Goal: Task Accomplishment & Management: Manage account settings

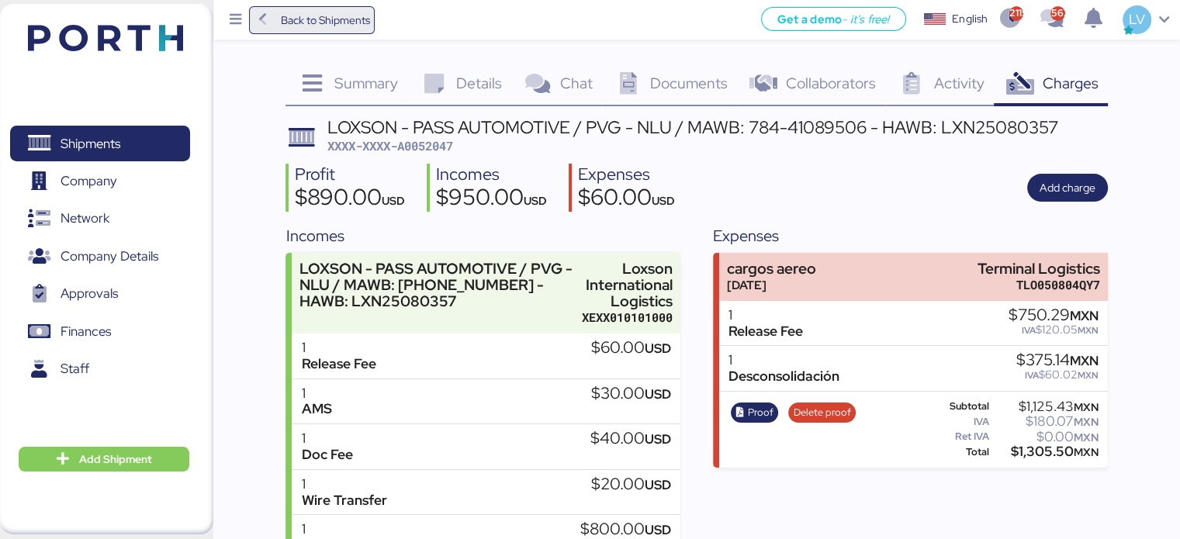
click at [317, 19] on span "Back to Shipments" at bounding box center [324, 20] width 89 height 19
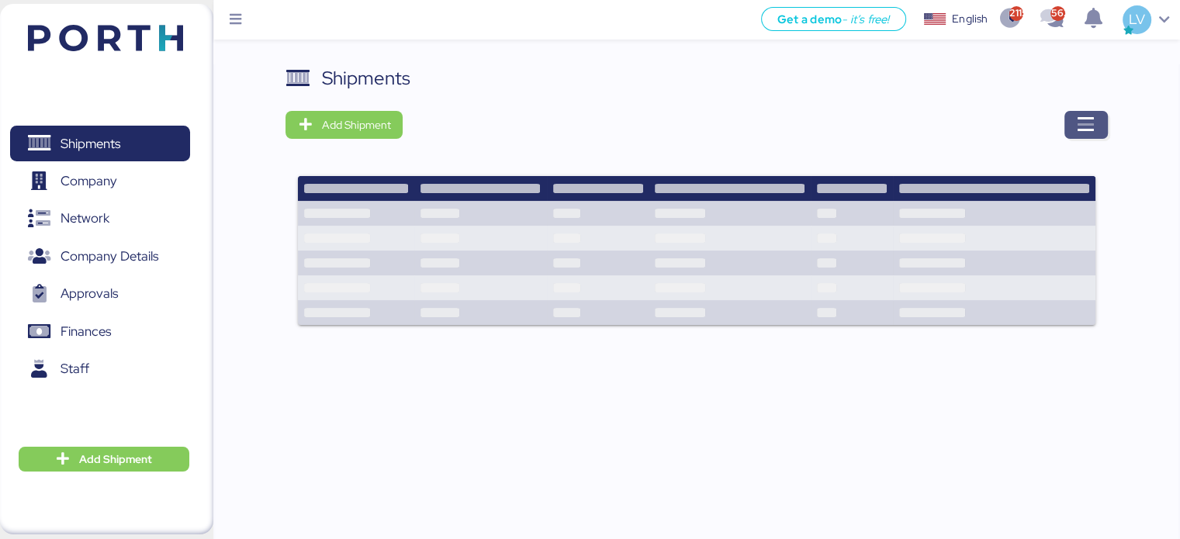
click at [1074, 136] on span "button" at bounding box center [1086, 125] width 43 height 28
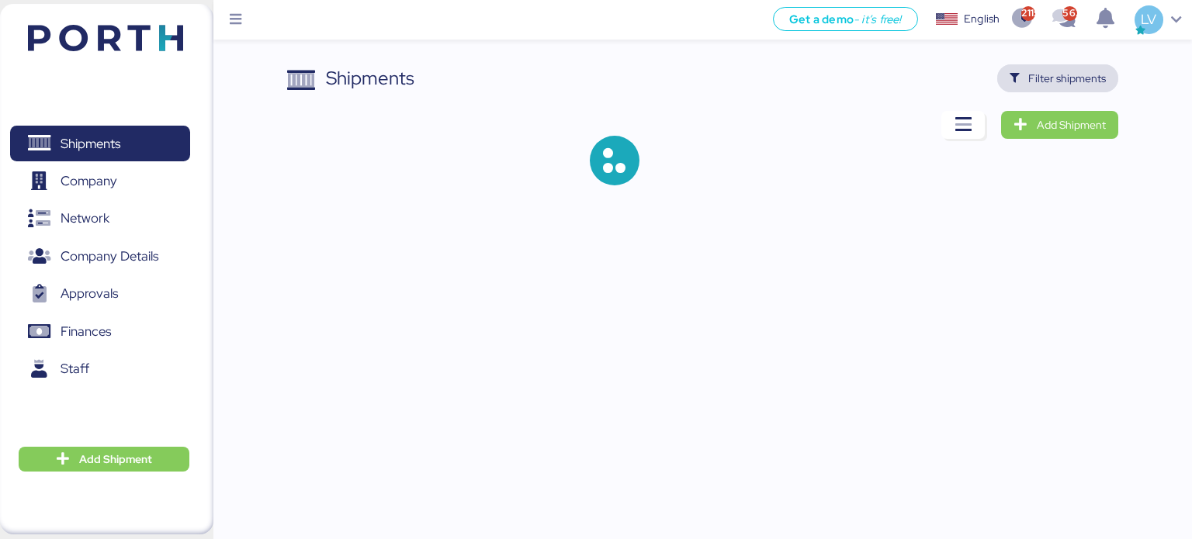
click at [1076, 65] on span "Filter shipments" at bounding box center [1058, 78] width 122 height 28
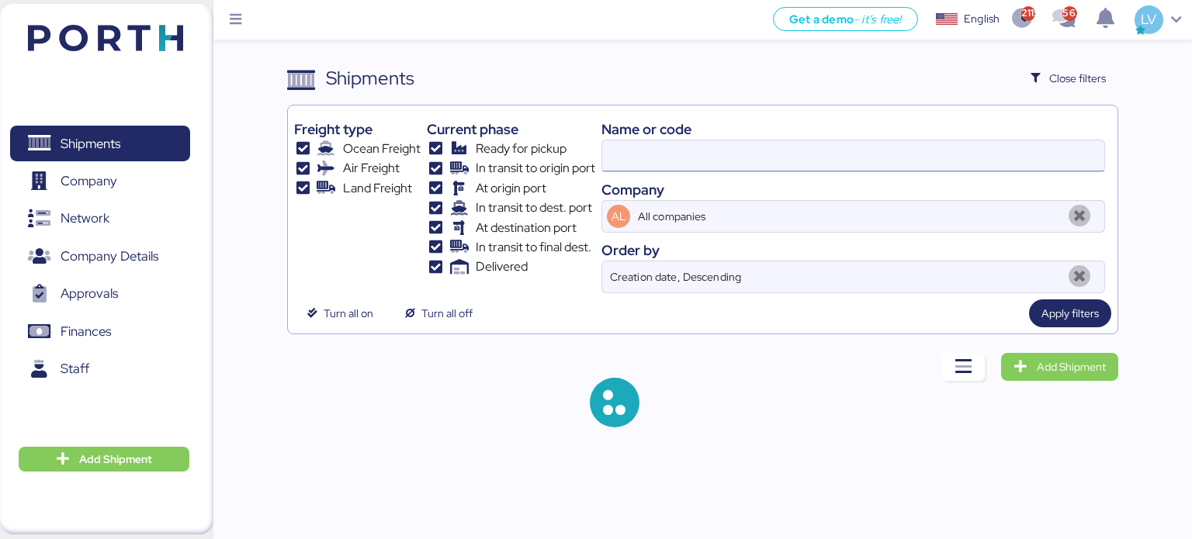
click at [879, 145] on input at bounding box center [853, 155] width 502 height 31
type input "[GEOGRAPHIC_DATA]"
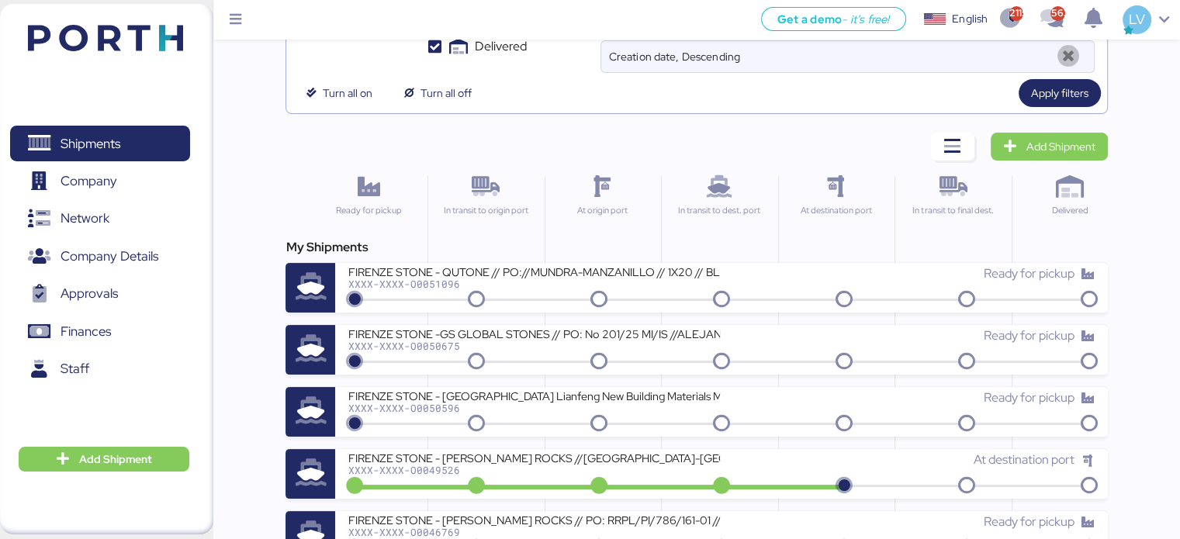
scroll to position [223, 0]
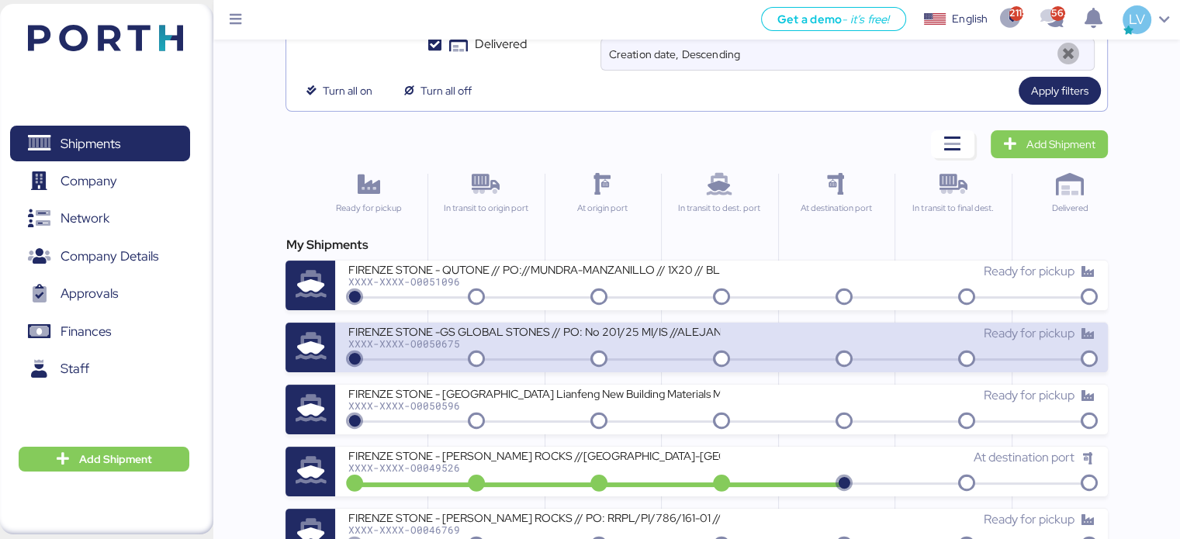
click at [563, 335] on div "FIRENZE STONE -GS GLOBAL STONES // PO: No 201/25 MI/IS //ALEJANDRIA-ALTAMIRA //…" at bounding box center [534, 330] width 373 height 13
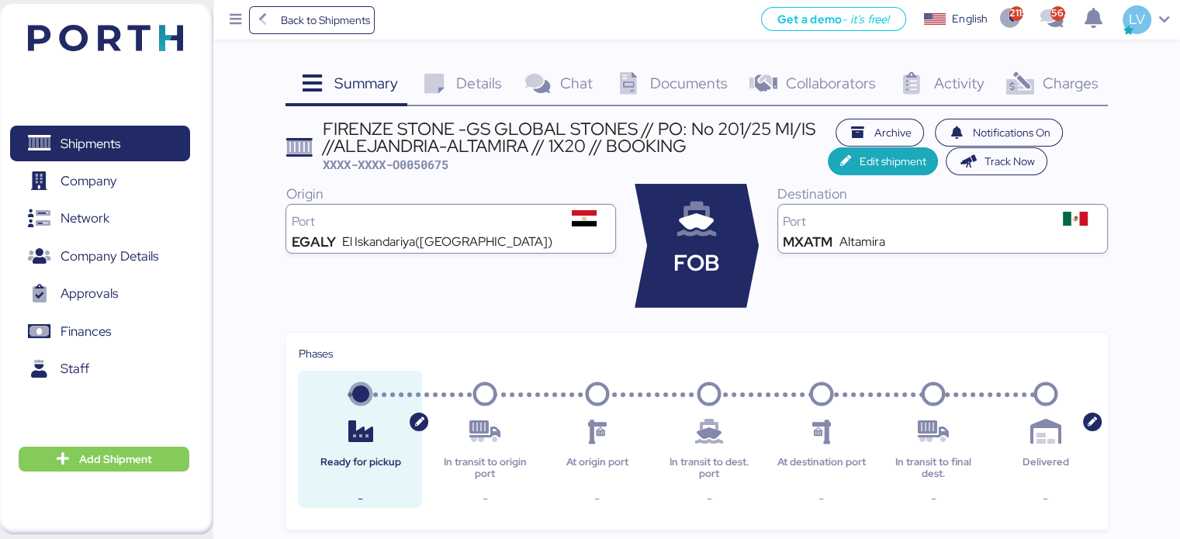
click at [1077, 86] on span "Charges" at bounding box center [1070, 83] width 56 height 20
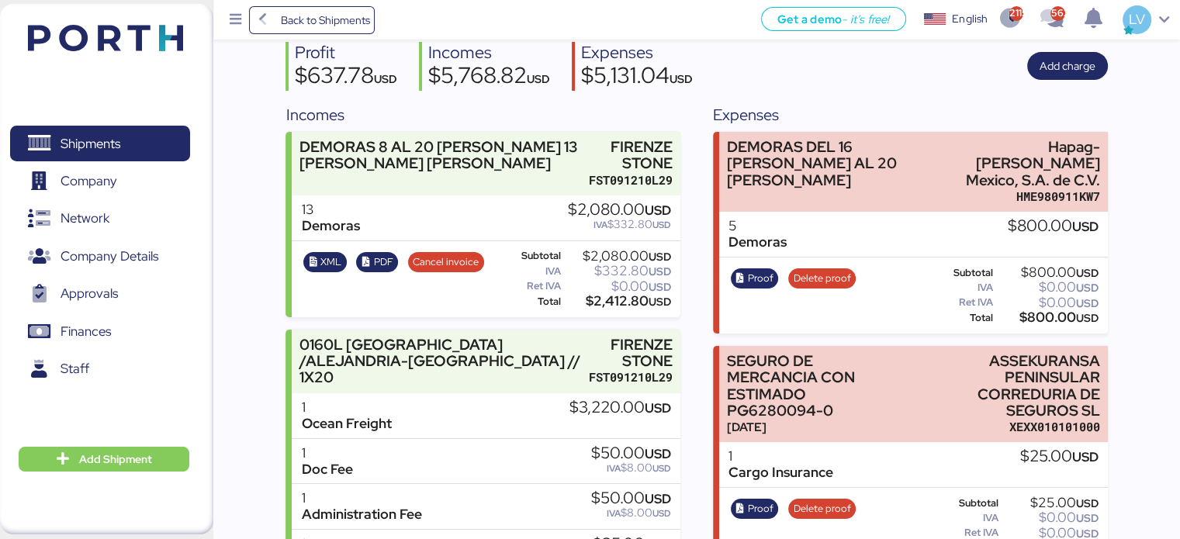
scroll to position [140, 0]
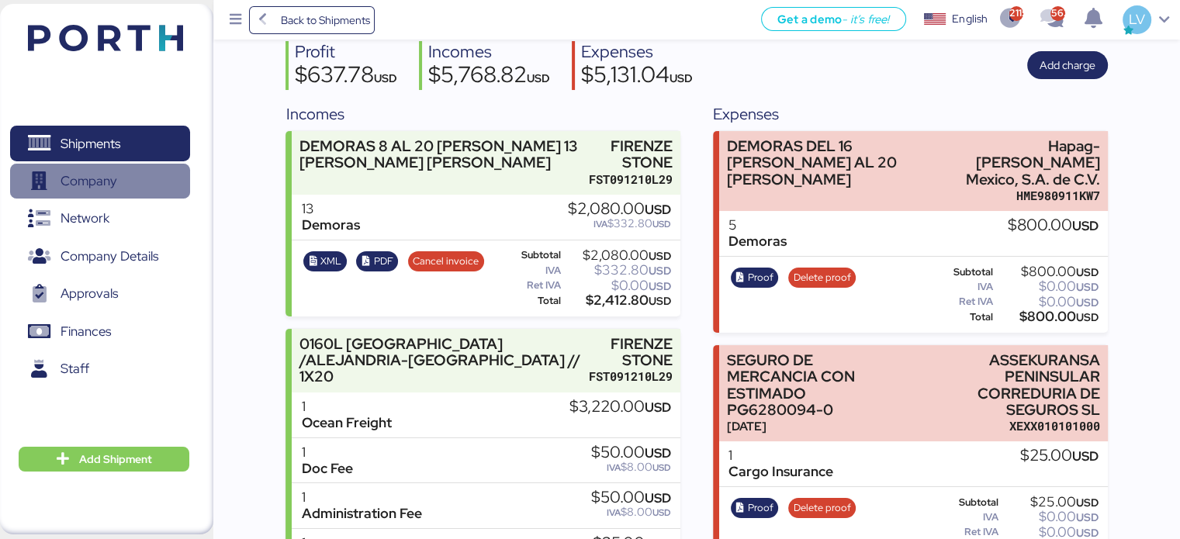
click at [143, 170] on span "Company" at bounding box center [99, 181] width 167 height 23
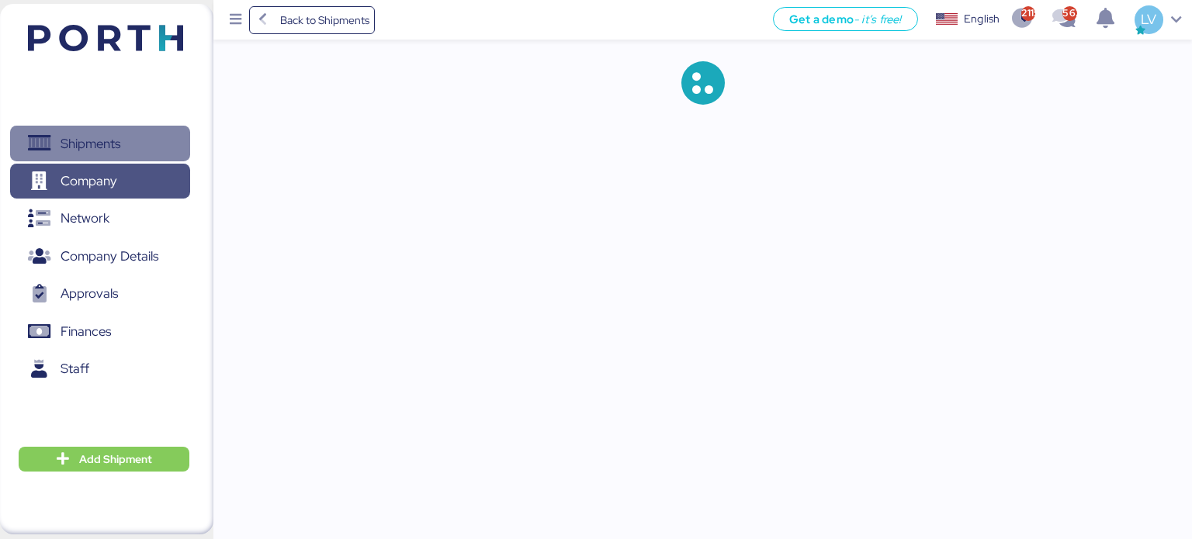
click at [144, 155] on span "Shipments" at bounding box center [99, 144] width 167 height 23
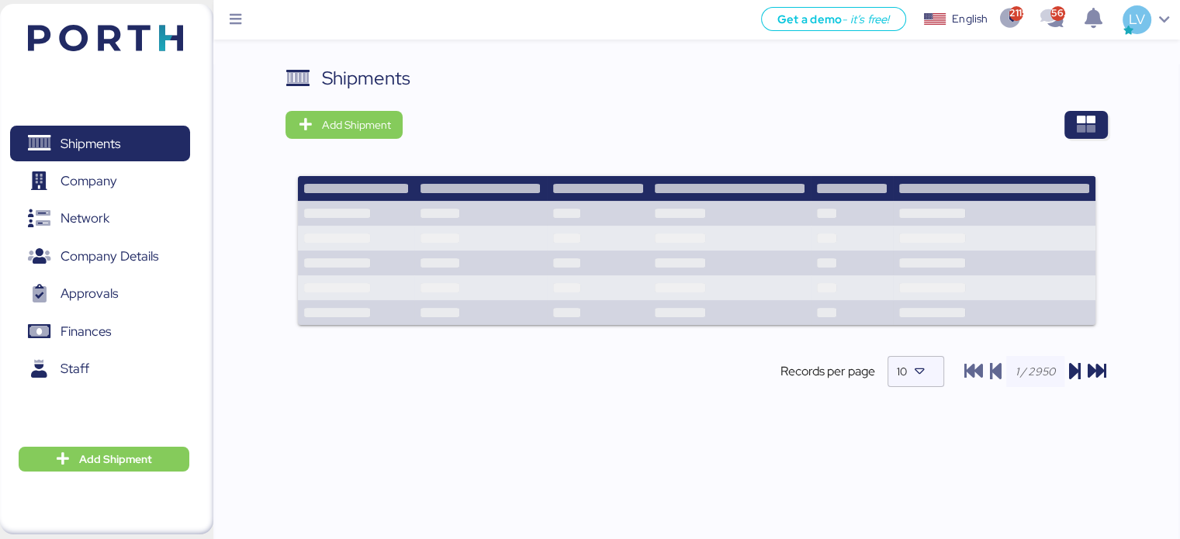
click at [589, 140] on div "Shipments Add Shipment Shipment Name LCL DAP shipment FM [GEOGRAPHIC_DATA] TO […" at bounding box center [697, 238] width 822 height 349
